Goal: Task Accomplishment & Management: Complete application form

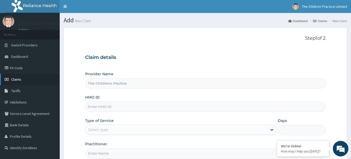
click at [24, 80] on link "Claims" at bounding box center [30, 79] width 60 height 11
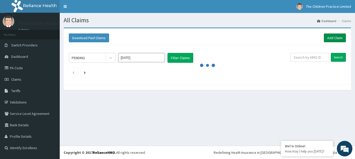
click at [337, 38] on link "Add Claim" at bounding box center [334, 37] width 22 height 9
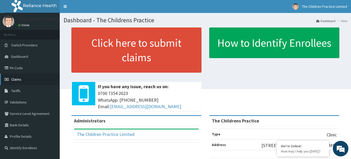
click at [20, 80] on span "Claims" at bounding box center [16, 79] width 10 height 5
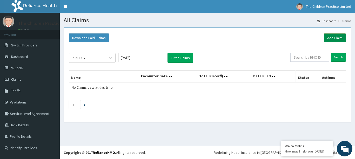
click at [338, 37] on link "Add Claim" at bounding box center [334, 37] width 22 height 9
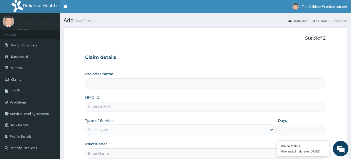
type input "The Childrens Practice"
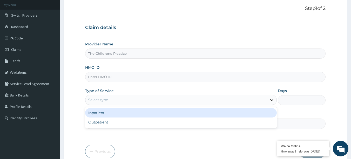
click at [272, 100] on icon at bounding box center [271, 100] width 3 height 2
drag, startPoint x: 150, startPoint y: 95, endPoint x: 147, endPoint y: 98, distance: 4.4
click at [150, 95] on div "Select type" at bounding box center [180, 100] width 191 height 10
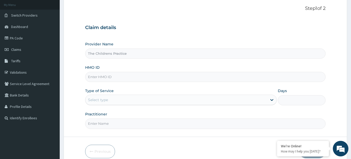
scroll to position [54, 0]
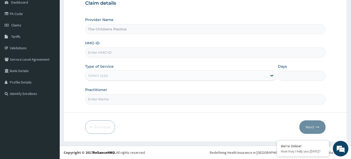
click at [109, 99] on input "Practitioner" at bounding box center [205, 99] width 240 height 10
